Goal: Task Accomplishment & Management: Use online tool/utility

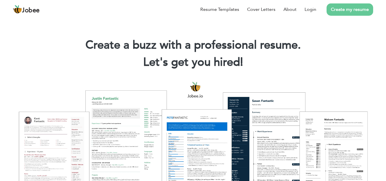
click at [338, 12] on link "Create my resume" at bounding box center [349, 9] width 47 height 12
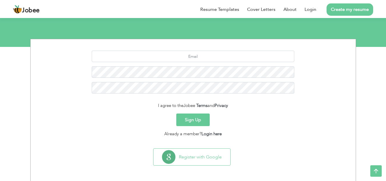
scroll to position [56, 0]
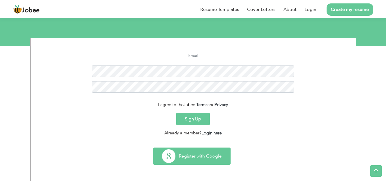
click at [173, 154] on button "Register with Google" at bounding box center [191, 156] width 77 height 17
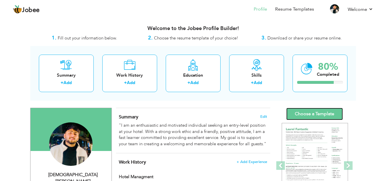
click at [329, 109] on link "Choose a Template" at bounding box center [314, 114] width 57 height 12
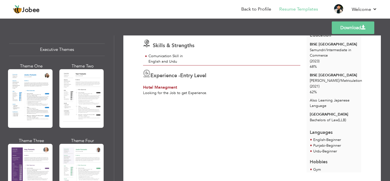
scroll to position [431, 0]
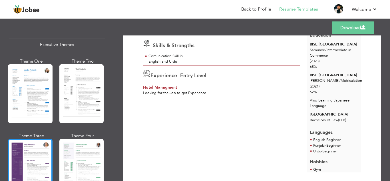
click at [35, 139] on div at bounding box center [30, 168] width 45 height 59
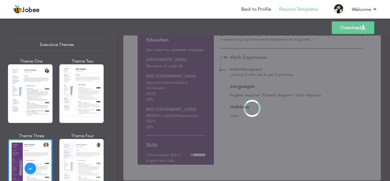
scroll to position [0, 0]
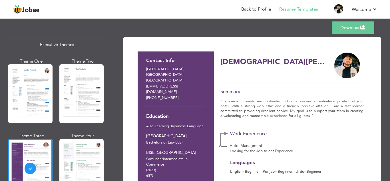
click at [334, 27] on link "Download" at bounding box center [353, 27] width 43 height 13
